Goal: Navigation & Orientation: Find specific page/section

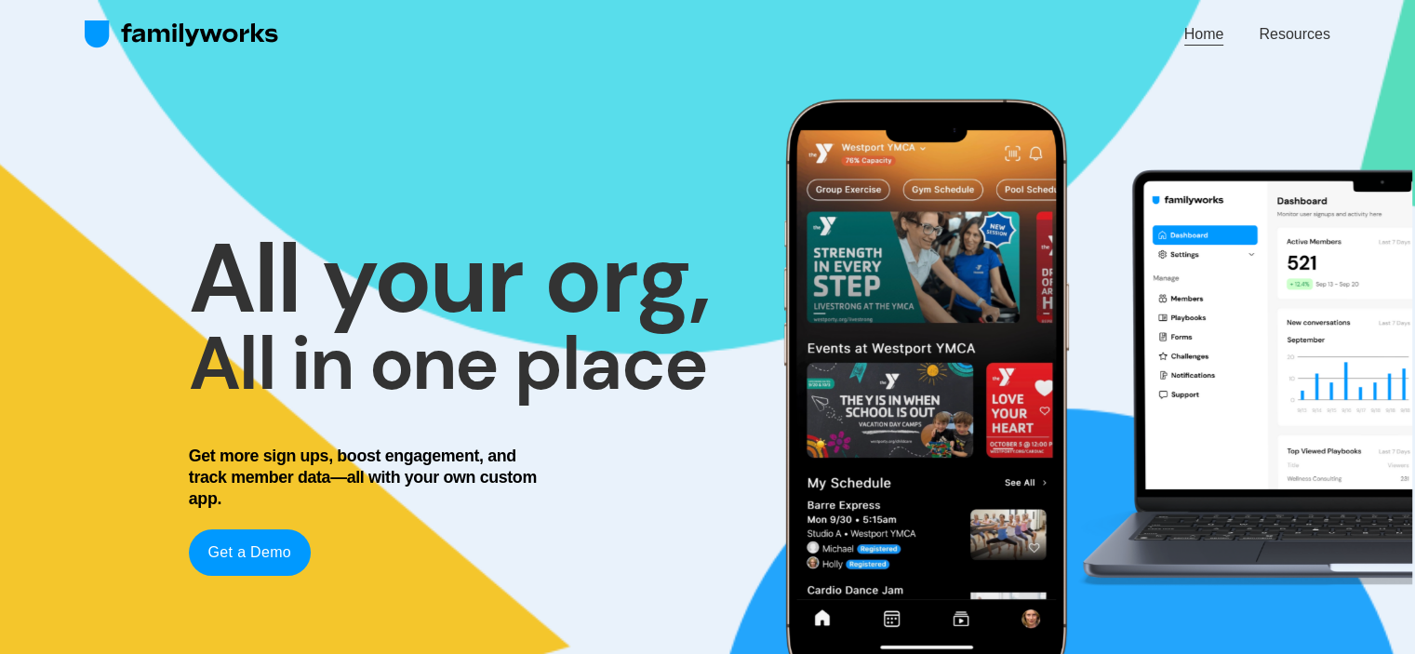
click at [1313, 40] on link "Resources" at bounding box center [1293, 34] width 71 height 25
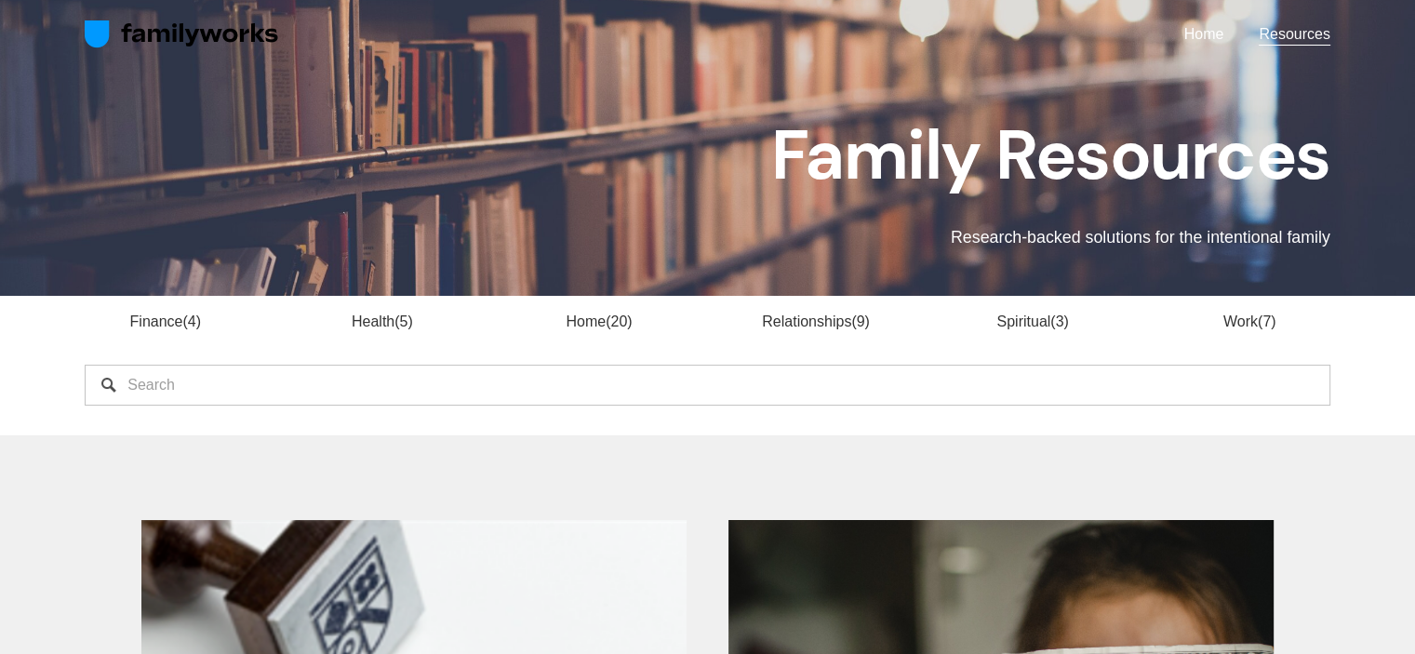
click at [365, 318] on link "Health 5" at bounding box center [382, 321] width 61 height 16
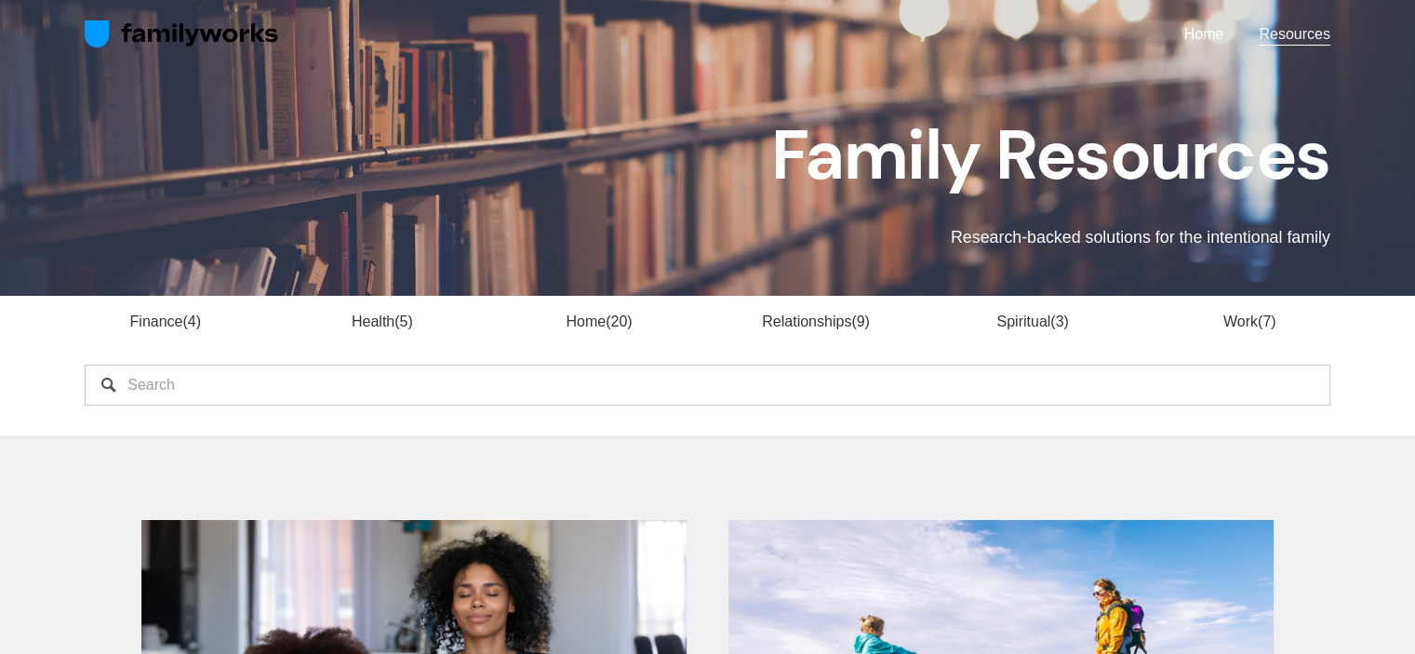
click at [1205, 30] on link "Home" at bounding box center [1204, 34] width 40 height 25
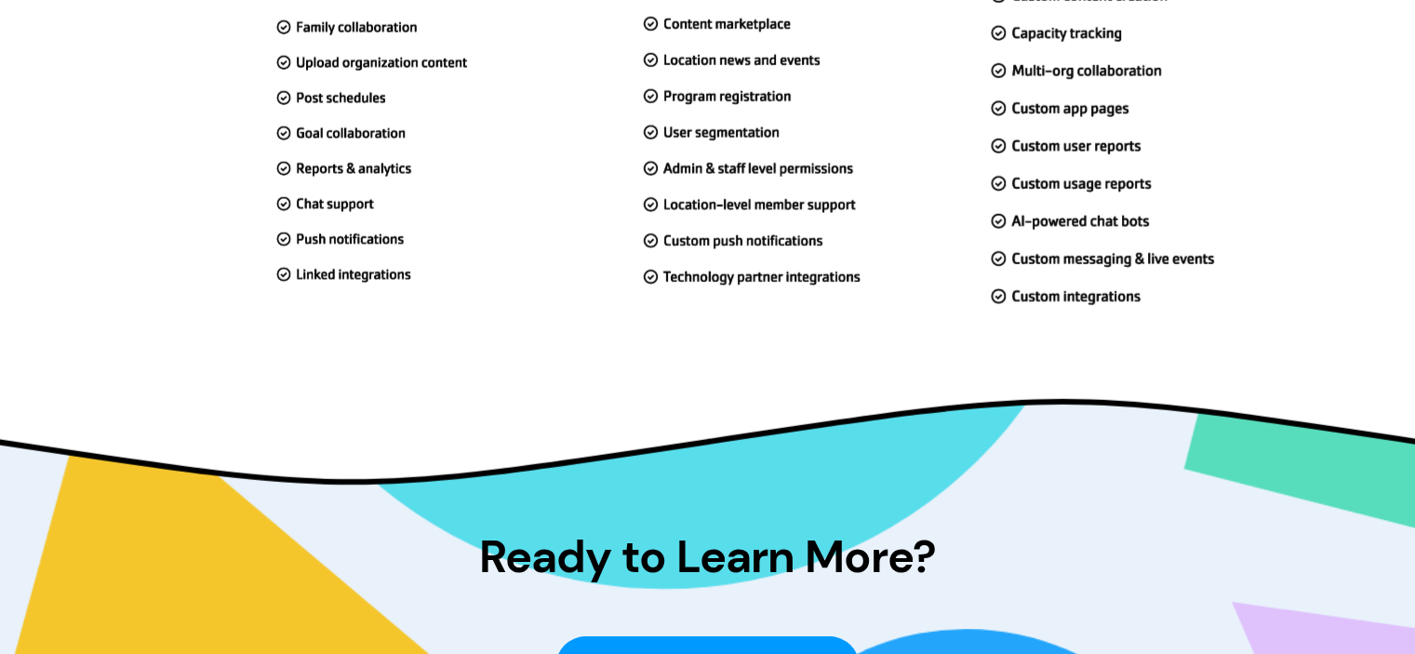
scroll to position [5473, 0]
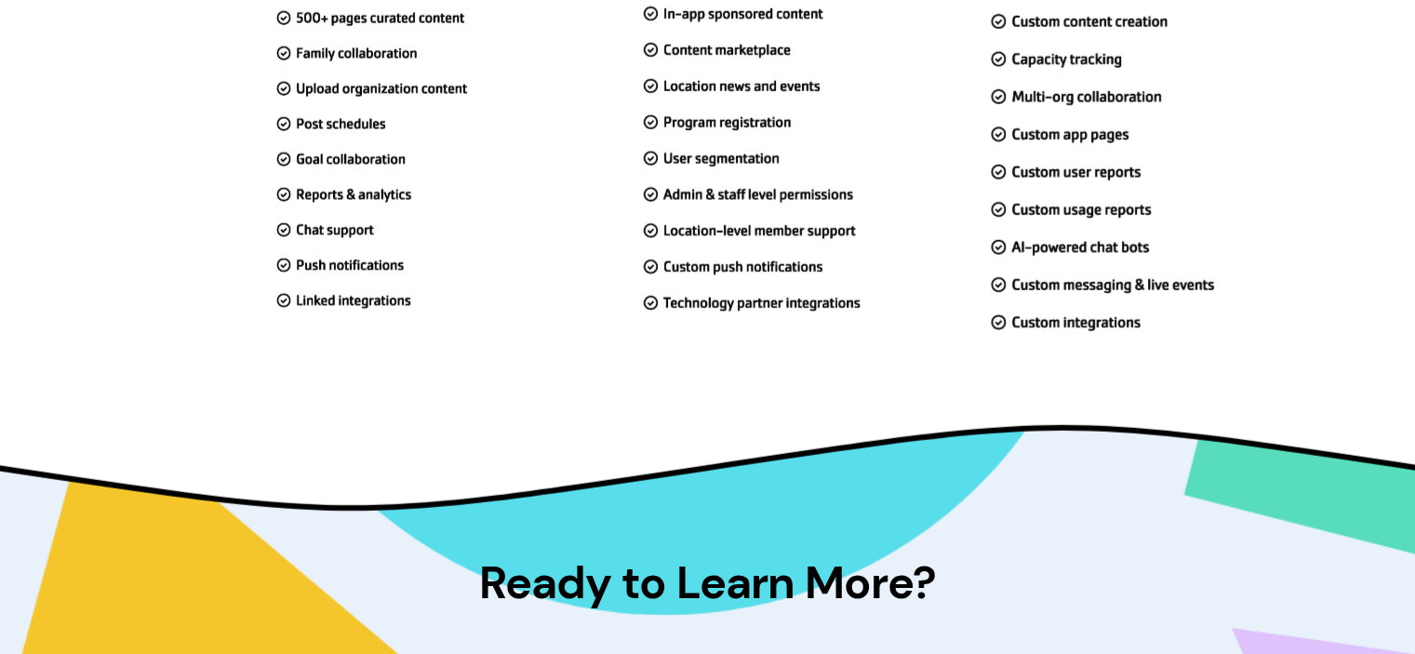
click at [181, 163] on div "A custom program for every organization" at bounding box center [707, 32] width 1415 height 693
